Goal: Task Accomplishment & Management: Use online tool/utility

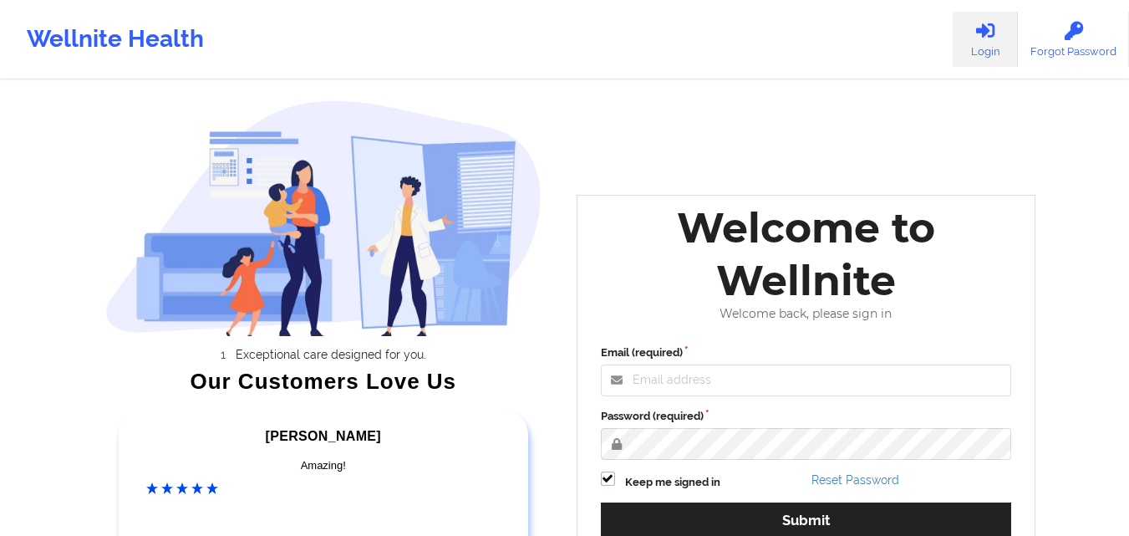
scroll to position [231, 0]
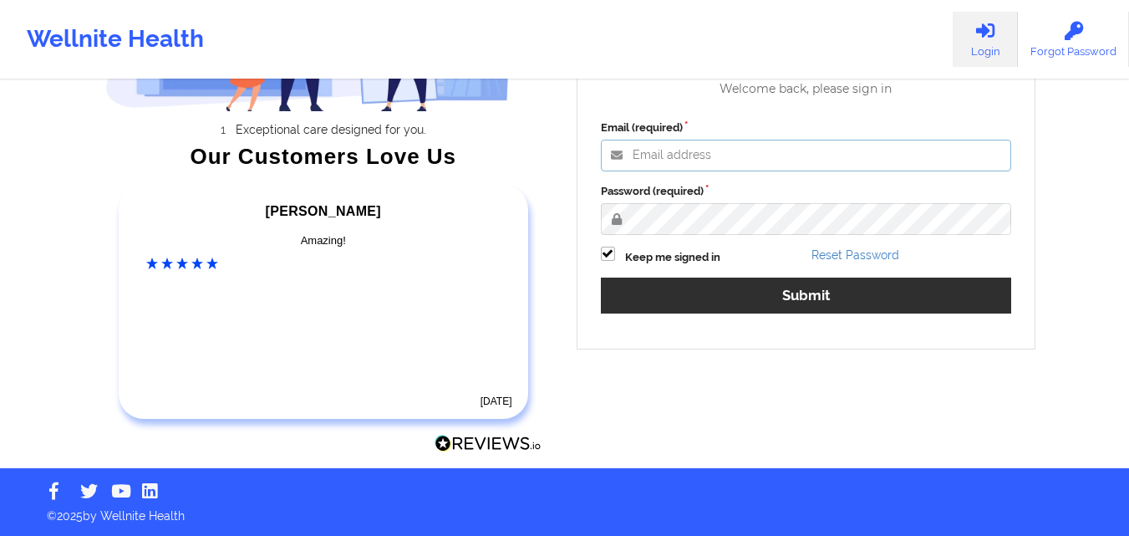
type input "[PERSON_NAME][EMAIL_ADDRESS][PERSON_NAME][DOMAIN_NAME]"
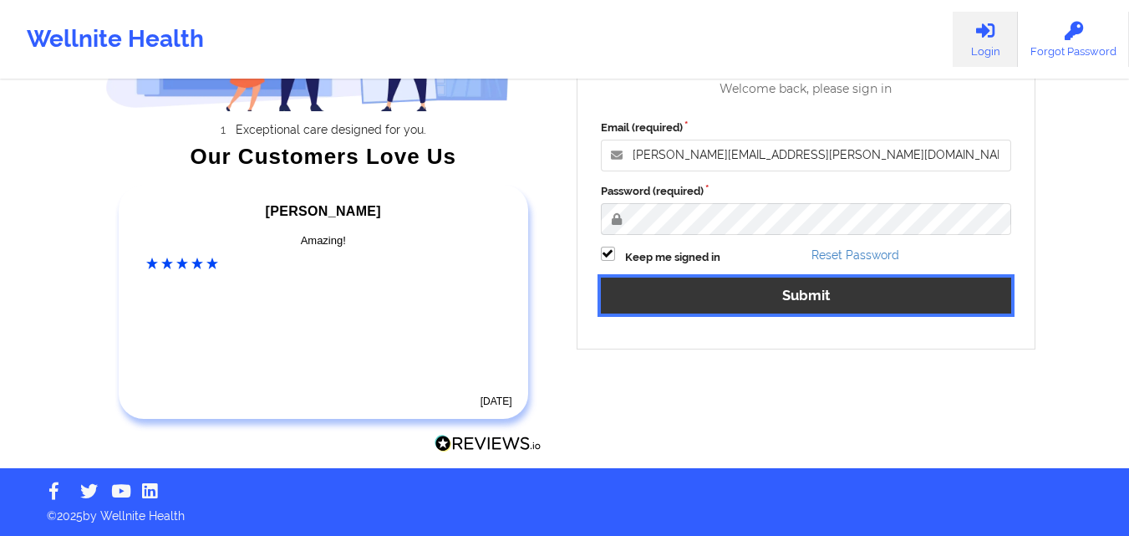
click at [733, 284] on button "Submit" at bounding box center [806, 296] width 411 height 36
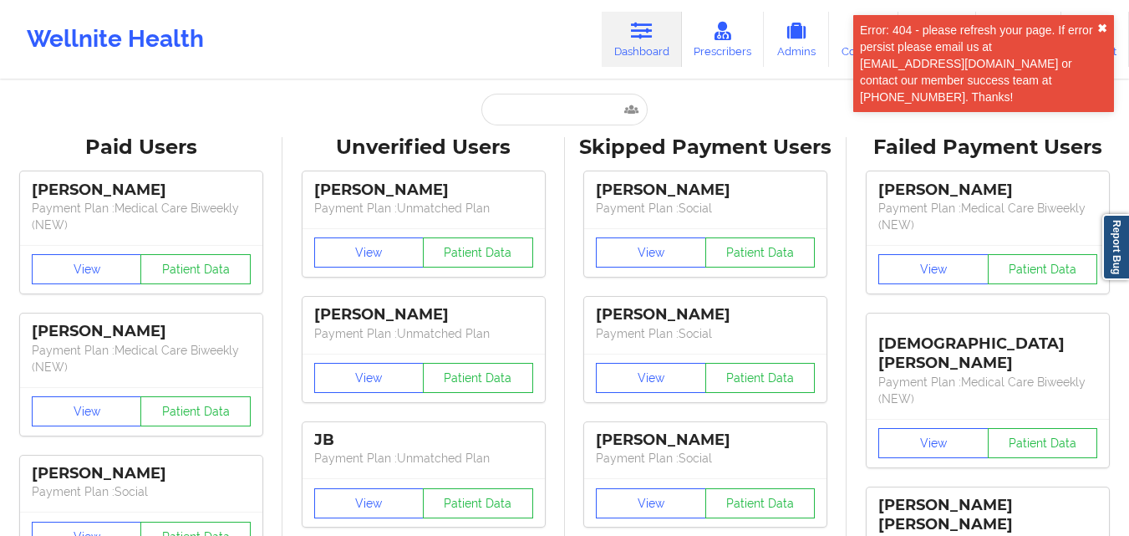
click at [1100, 27] on button "✖︎" at bounding box center [1103, 28] width 10 height 13
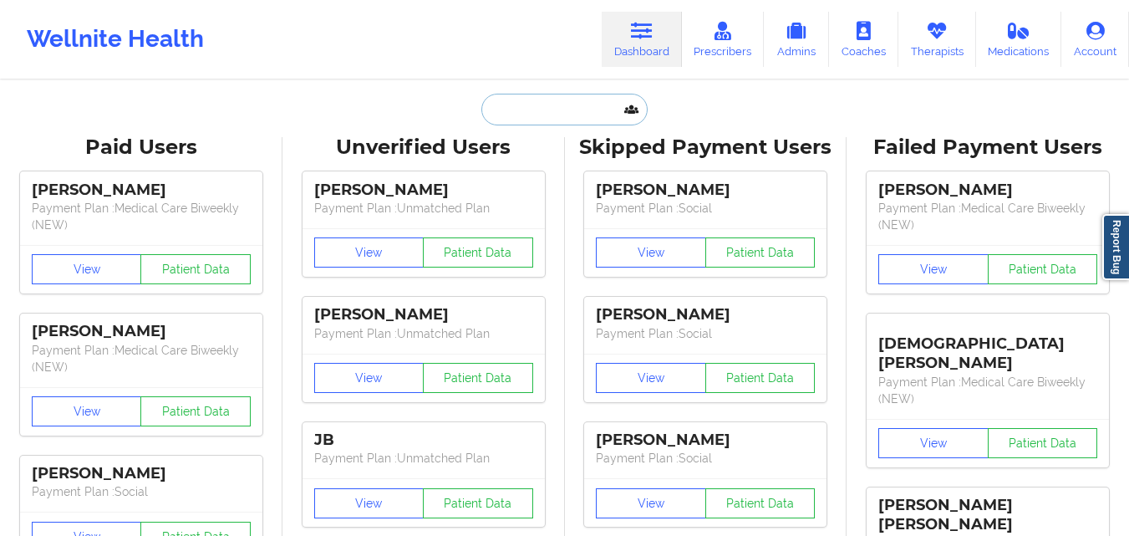
click at [502, 97] on input "text" at bounding box center [565, 110] width 166 height 32
paste input "[PERSON_NAME]"
type input "[PERSON_NAME]"
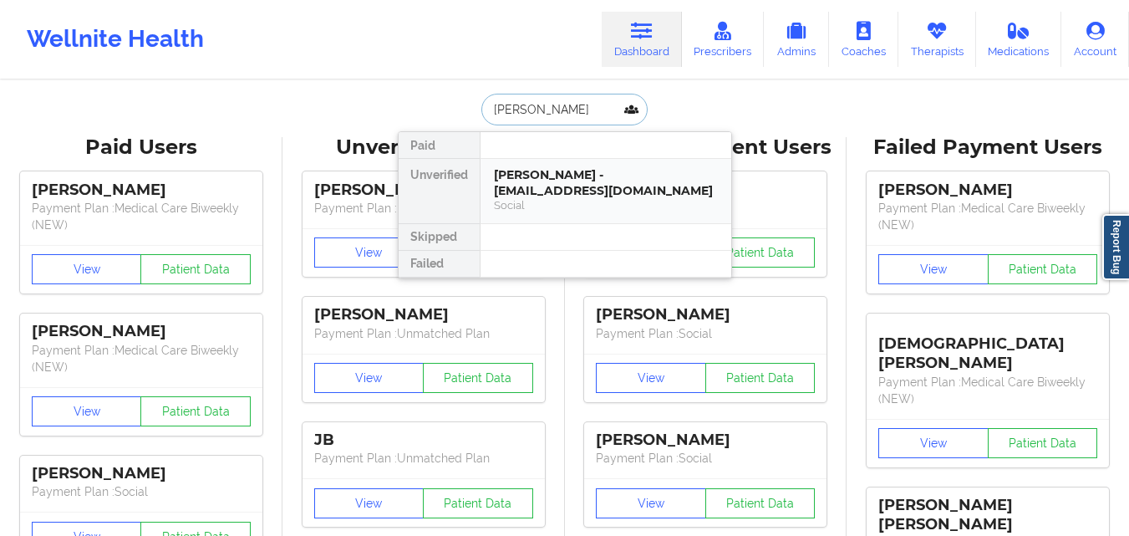
click at [582, 194] on div "[PERSON_NAME] - [EMAIL_ADDRESS][DOMAIN_NAME]" at bounding box center [606, 182] width 224 height 31
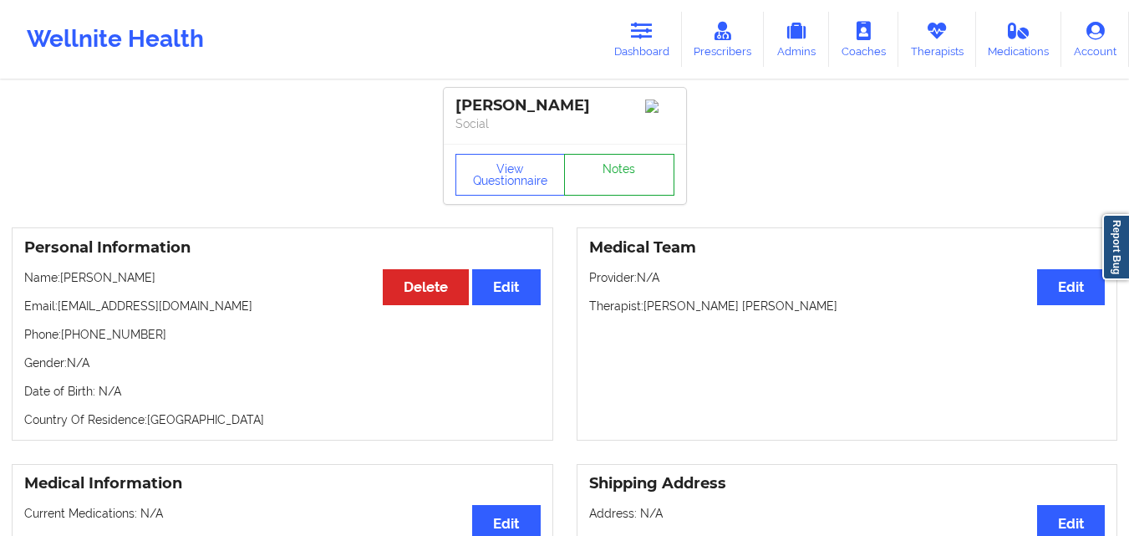
click at [667, 184] on link "Notes" at bounding box center [619, 175] width 110 height 42
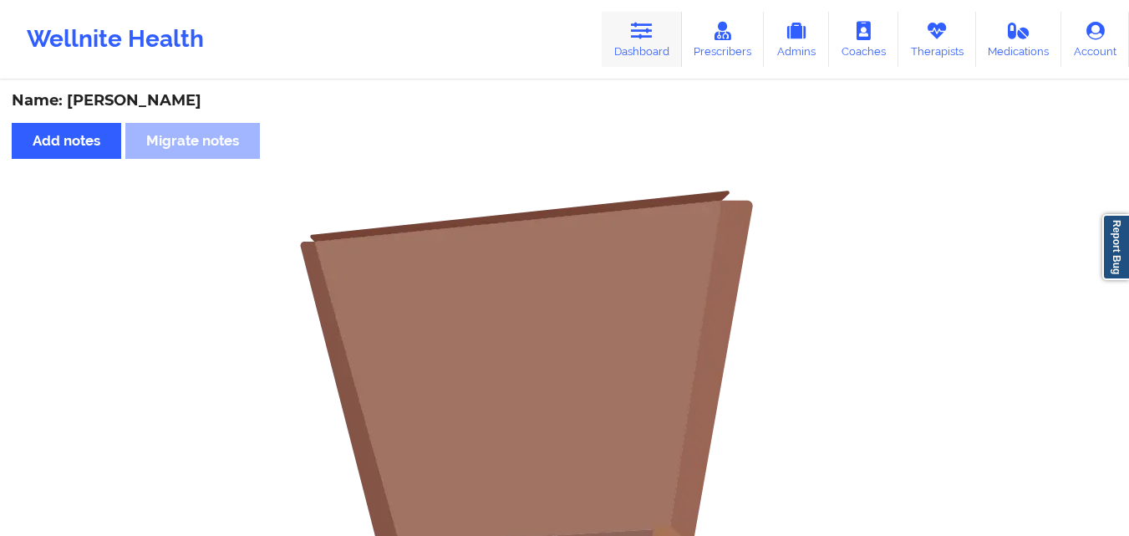
click at [625, 51] on link "Dashboard" at bounding box center [642, 39] width 80 height 55
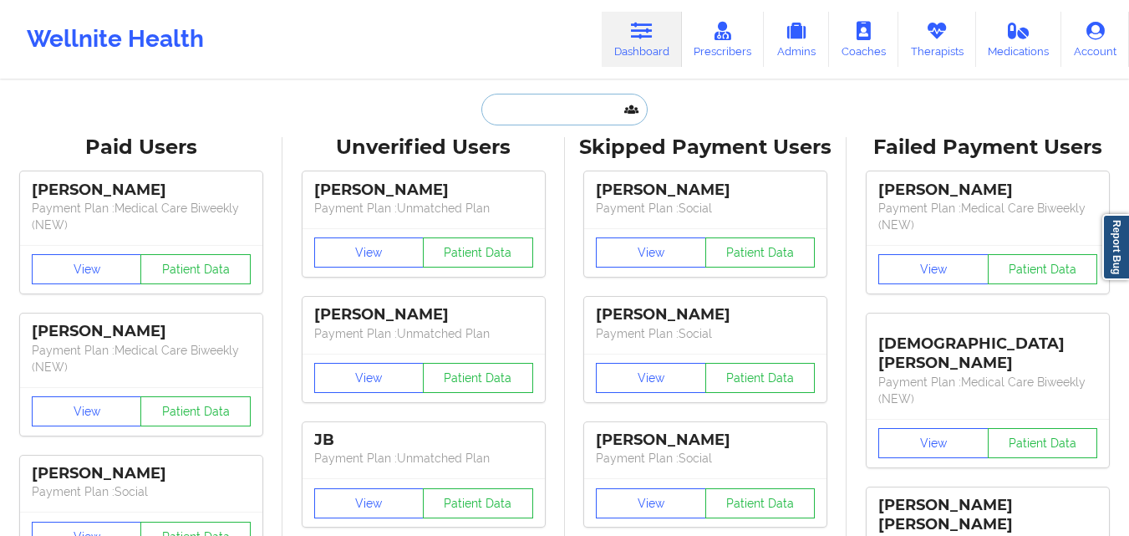
click at [541, 104] on input "text" at bounding box center [565, 110] width 166 height 32
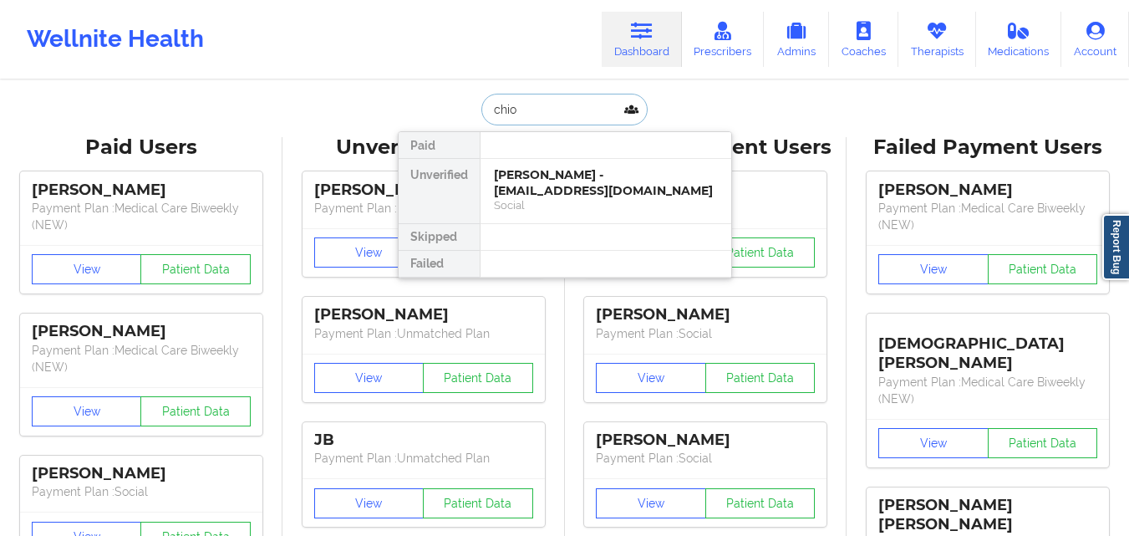
type input "chiod"
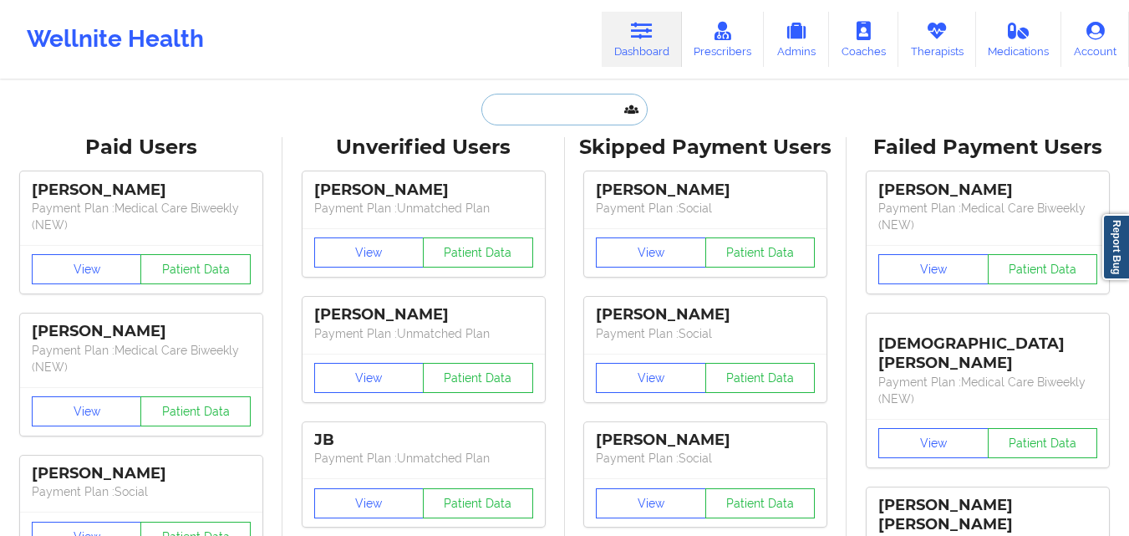
click at [556, 110] on input "text" at bounding box center [565, 110] width 166 height 32
paste input "[PERSON_NAME]"
type input "[PERSON_NAME]"
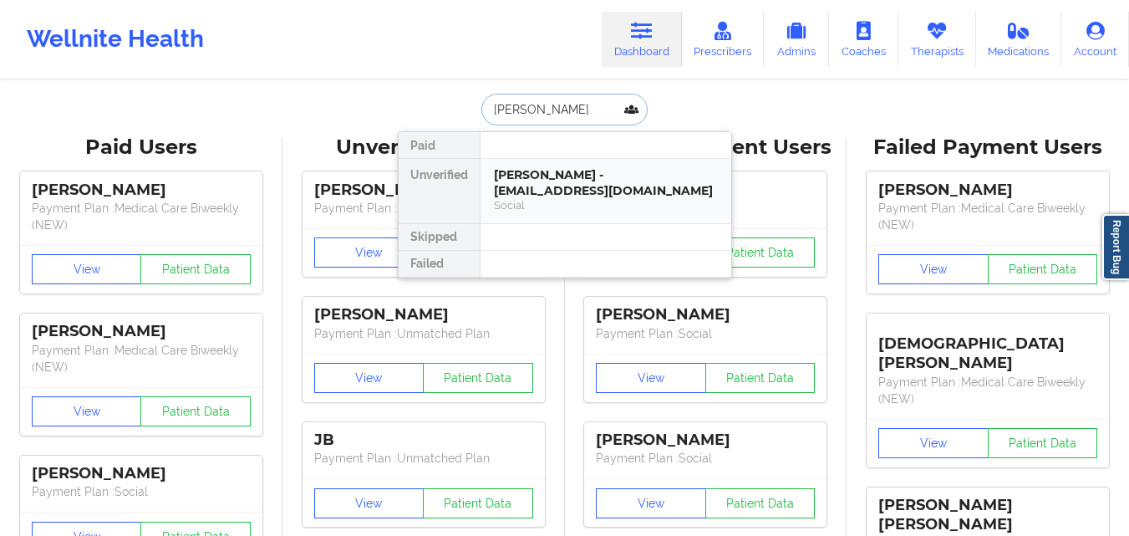
click at [600, 177] on div "[PERSON_NAME] - [EMAIL_ADDRESS][DOMAIN_NAME]" at bounding box center [606, 182] width 224 height 31
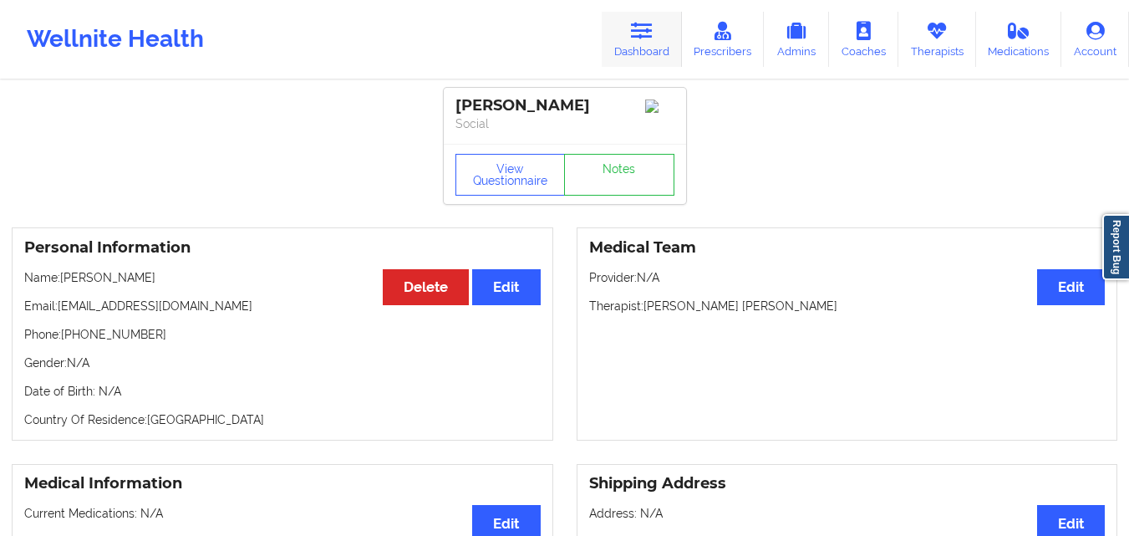
click at [659, 43] on link "Dashboard" at bounding box center [642, 39] width 80 height 55
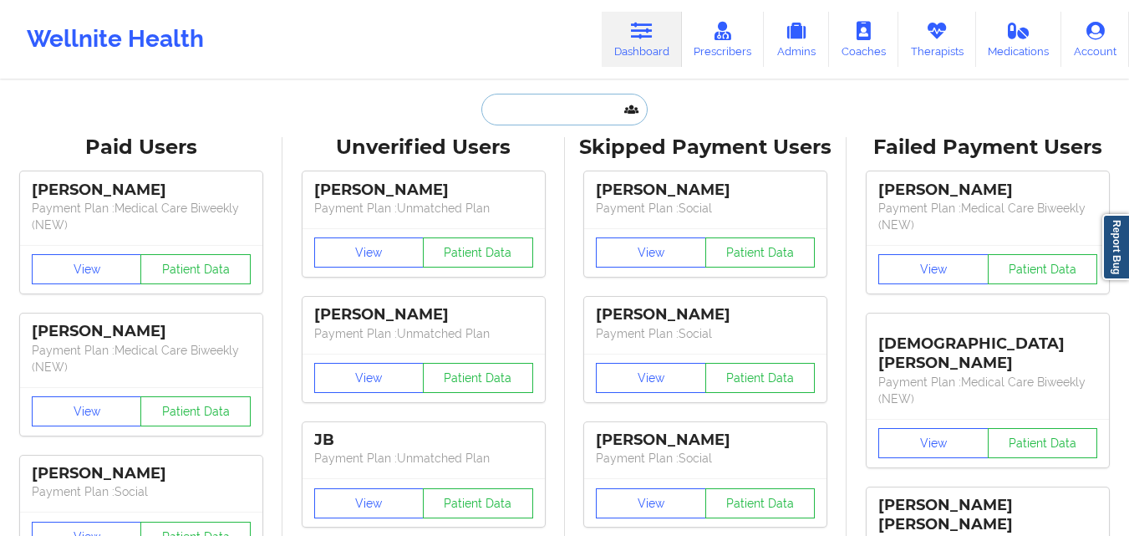
click at [518, 117] on input "text" at bounding box center [565, 110] width 166 height 32
paste input "[PERSON_NAME]"
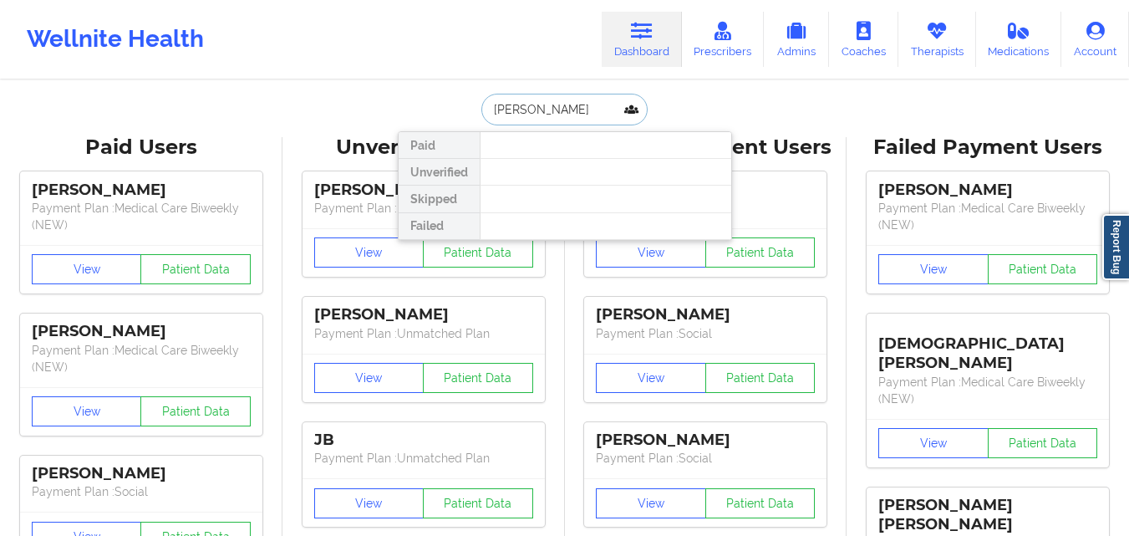
type input "[PERSON_NAME]"
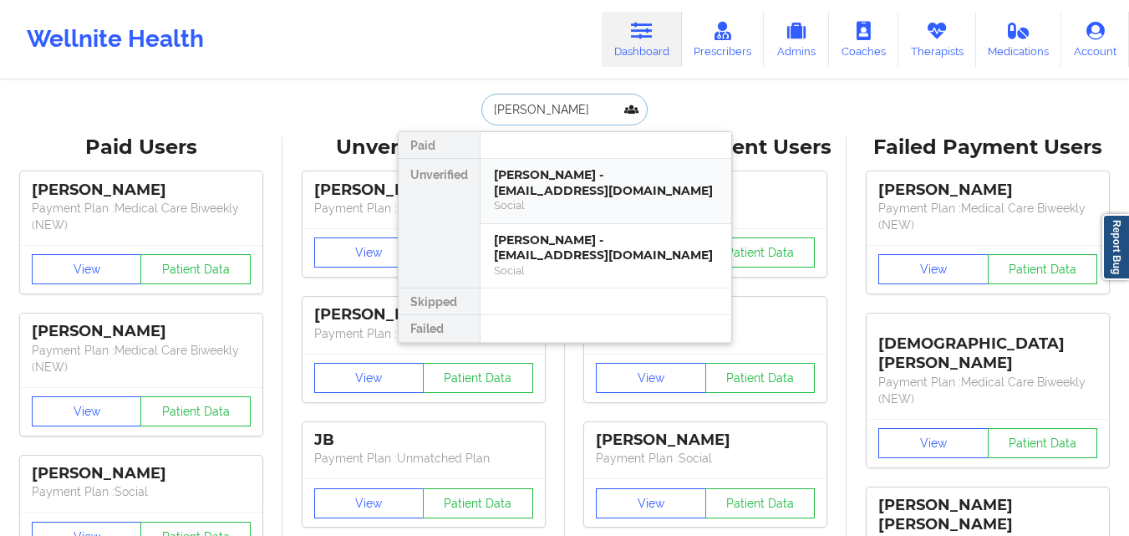
click at [563, 203] on div "Social" at bounding box center [606, 205] width 224 height 14
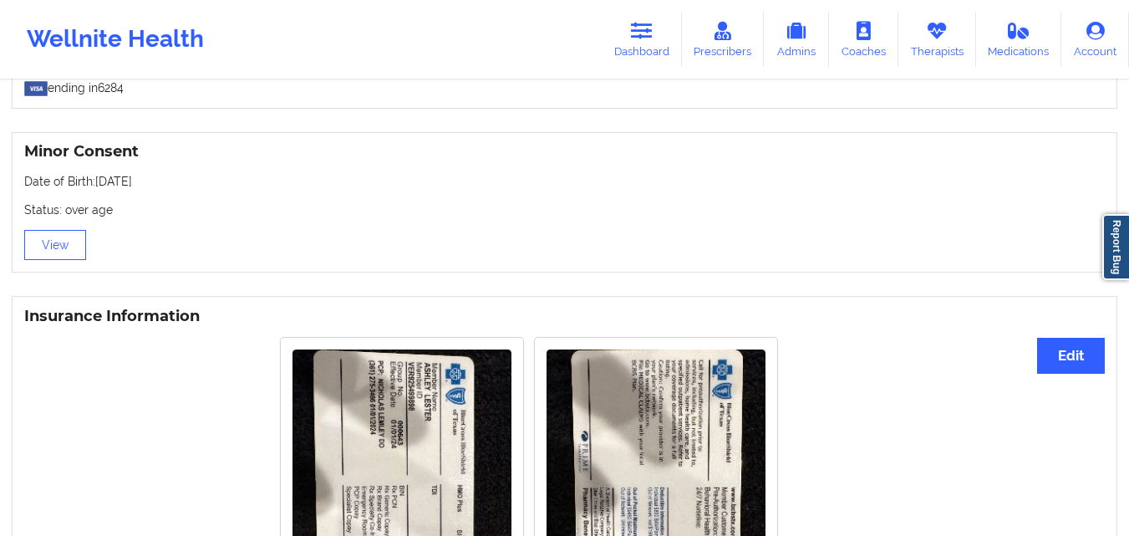
scroll to position [1118, 0]
click at [641, 29] on icon at bounding box center [642, 31] width 22 height 18
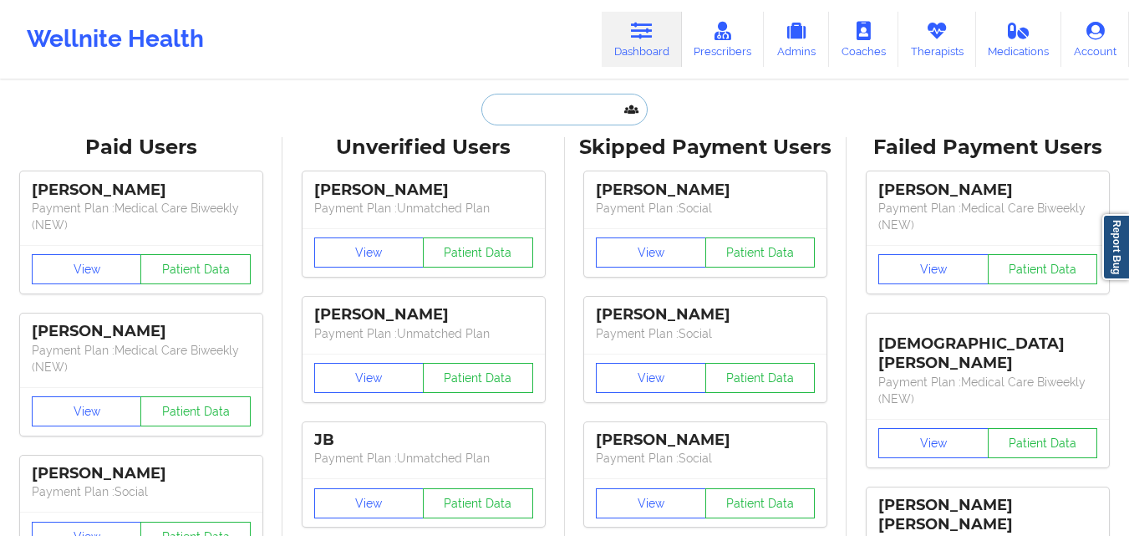
click at [548, 119] on input "text" at bounding box center [565, 110] width 166 height 32
paste input "[PERSON_NAME]"
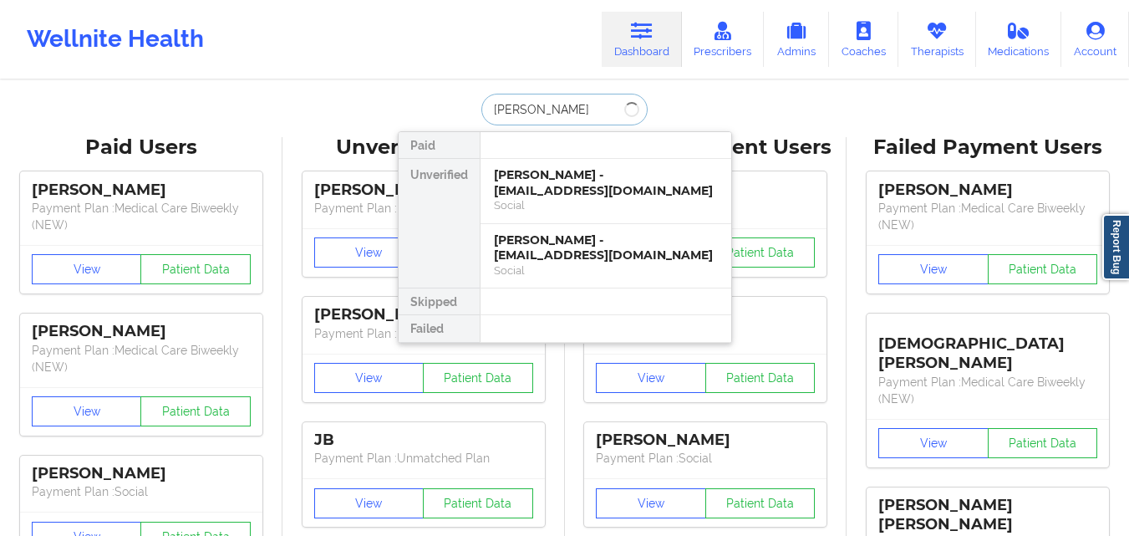
type input "[PERSON_NAME]"
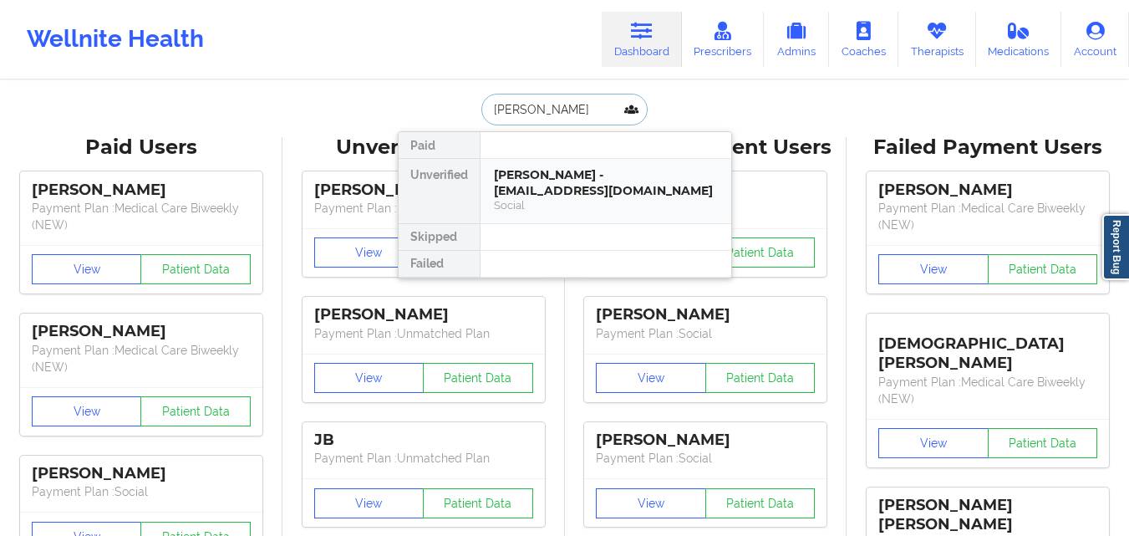
click at [523, 205] on div "Social" at bounding box center [606, 205] width 224 height 14
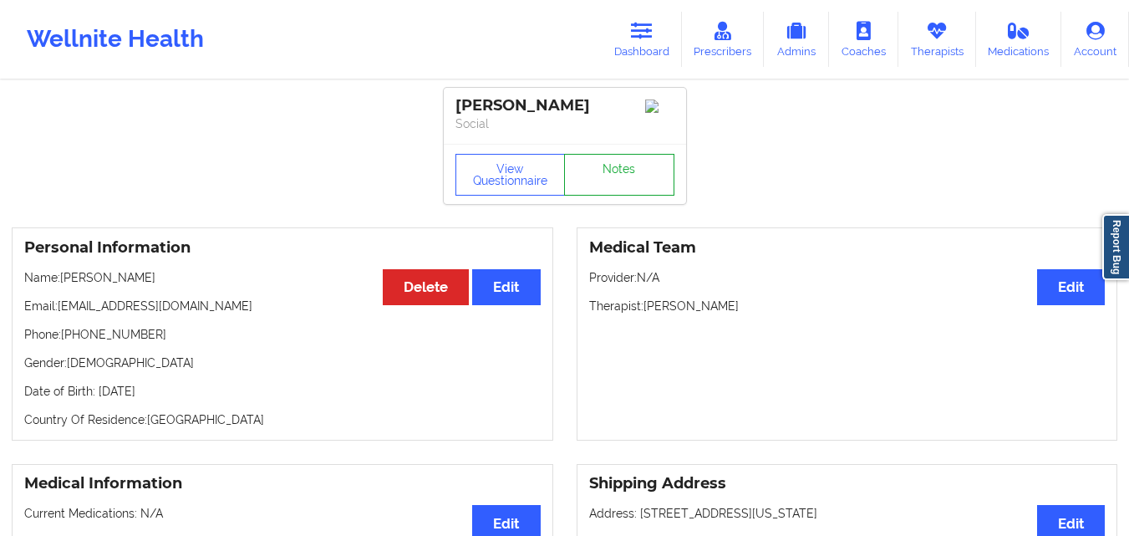
click at [608, 188] on link "Notes" at bounding box center [619, 175] width 110 height 42
